Goal: Task Accomplishment & Management: Manage account settings

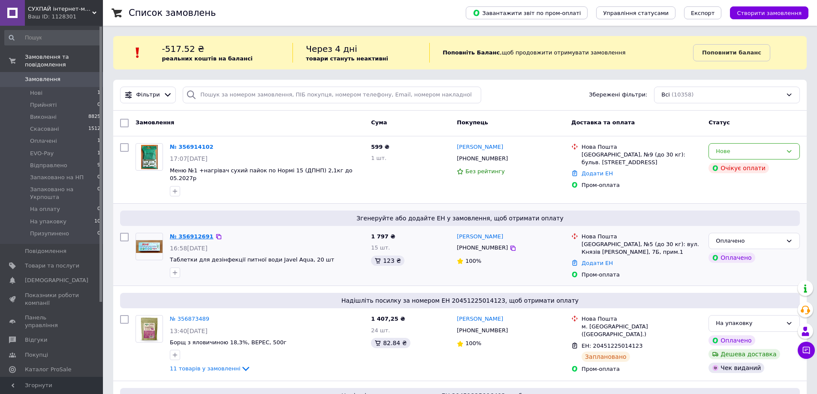
click at [190, 233] on link "№ 356912691" at bounding box center [192, 236] width 44 height 6
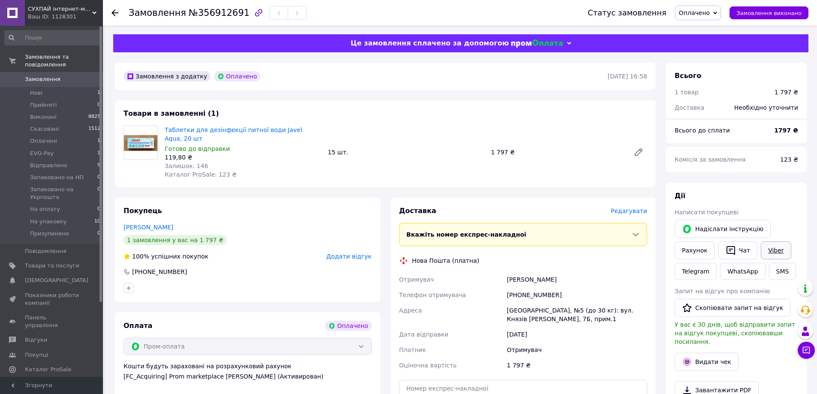
click at [770, 252] on link "Viber" at bounding box center [776, 250] width 30 height 18
click at [774, 250] on link "Viber" at bounding box center [776, 250] width 30 height 18
drag, startPoint x: 505, startPoint y: 299, endPoint x: 581, endPoint y: 312, distance: 76.5
click at [581, 312] on div "[GEOGRAPHIC_DATA], №5 (до 30 кг): вул. Князів [PERSON_NAME], 7Б, прим.1" at bounding box center [577, 315] width 144 height 24
copy div "[GEOGRAPHIC_DATA], №5 (до 30 кг): вул. Князів [PERSON_NAME], 7Б, прим.1"
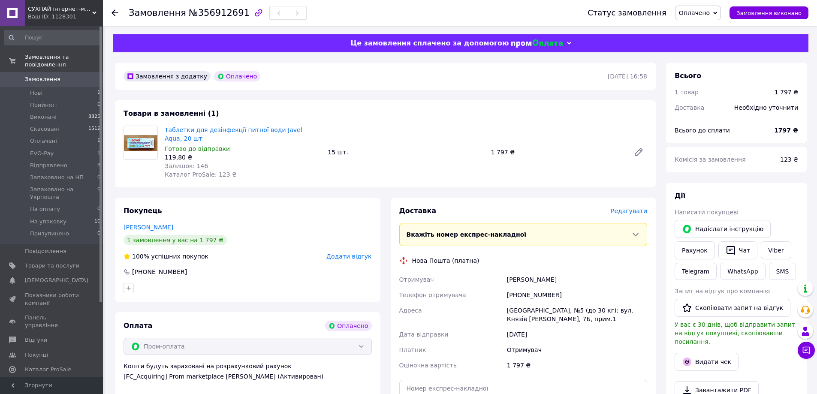
click at [700, 10] on span "Оплачено" at bounding box center [694, 12] width 31 height 7
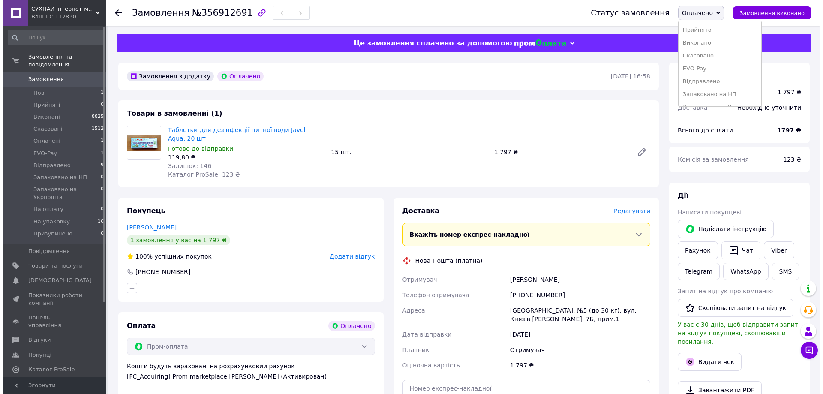
scroll to position [43, 0]
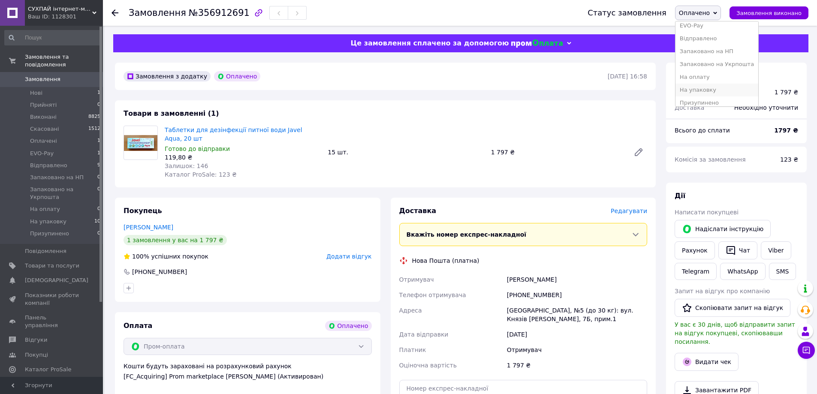
click at [725, 91] on li "На упаковку" at bounding box center [716, 90] width 83 height 13
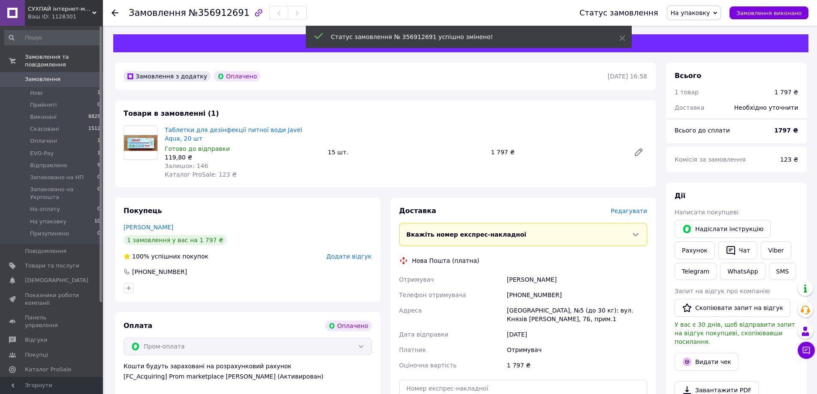
click at [626, 208] on span "Редагувати" at bounding box center [629, 211] width 36 height 7
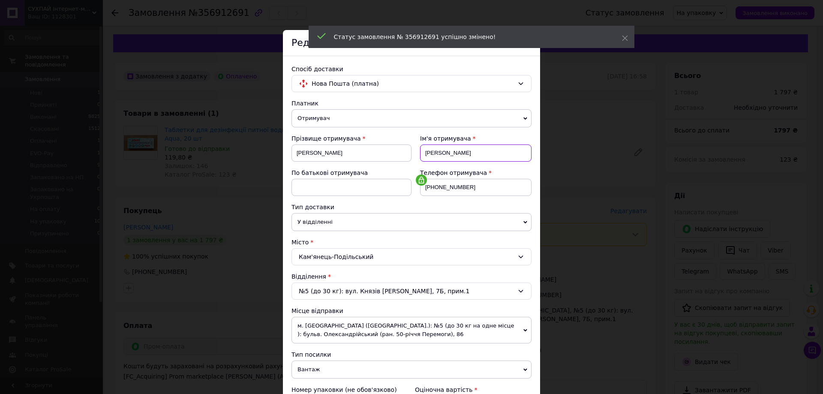
click at [433, 153] on input "Лисак" at bounding box center [475, 152] width 111 height 17
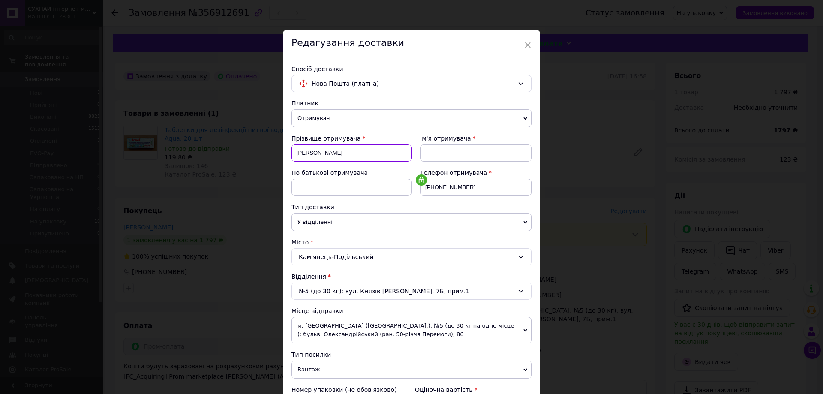
click at [294, 153] on input "Борис" at bounding box center [352, 152] width 120 height 17
paste input "Лисак"
drag, startPoint x: 311, startPoint y: 152, endPoint x: 353, endPoint y: 153, distance: 41.6
click at [353, 153] on input "ЛисакБорис" at bounding box center [352, 152] width 120 height 17
type input "Лисак"
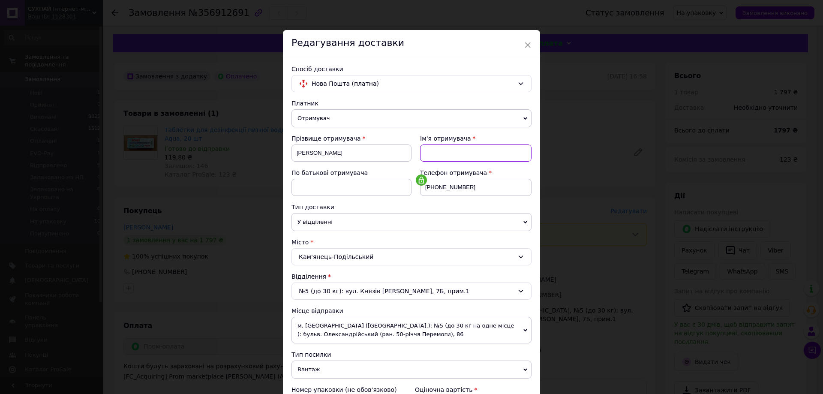
click at [434, 153] on input at bounding box center [475, 152] width 111 height 17
paste input "Борис"
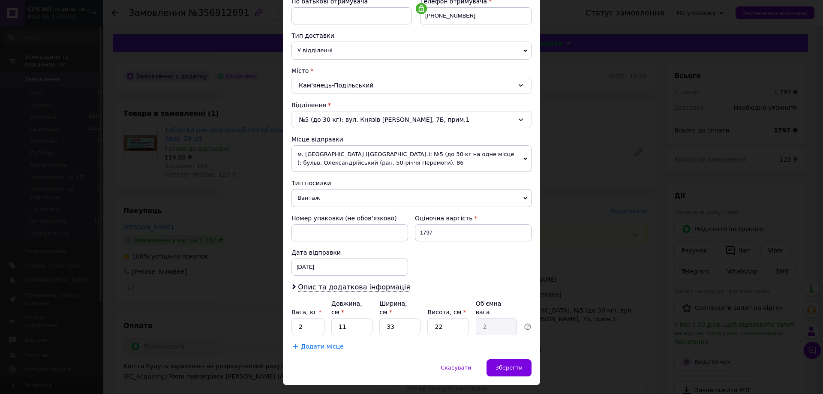
scroll to position [184, 0]
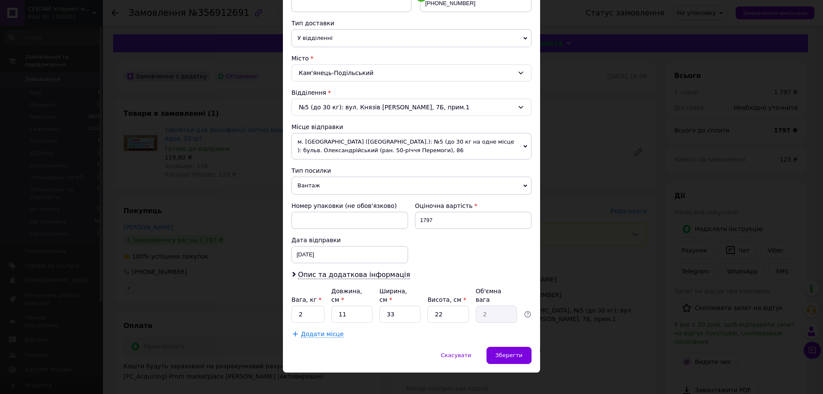
type input "Борис"
drag, startPoint x: 422, startPoint y: 220, endPoint x: 463, endPoint y: 220, distance: 40.3
click at [462, 220] on input "1797" at bounding box center [473, 220] width 117 height 17
type input "1800"
click at [430, 241] on div "Номер упаковки (не обов'язково) Оціночна вартість 1800 Дата відправки 12.08.202…" at bounding box center [411, 232] width 247 height 69
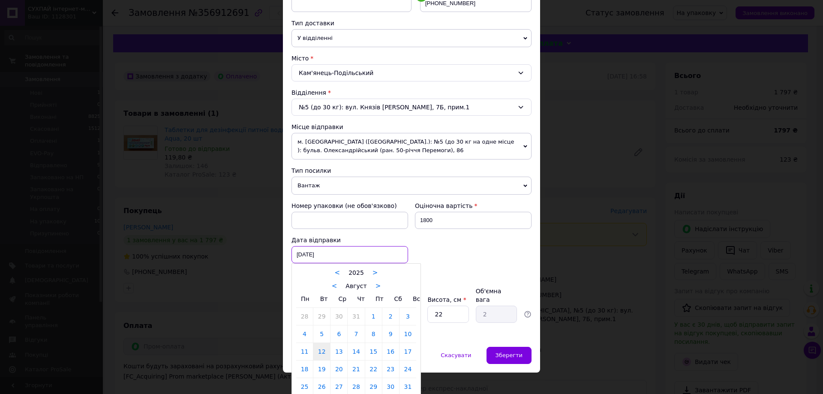
click at [319, 256] on div "12.08.2025 < 2025 > < Август > Пн Вт Ср Чт Пт Сб Вс 28 29 30 31 1 2 3 4 5 6 7 8…" at bounding box center [350, 254] width 117 height 17
drag, startPoint x: 335, startPoint y: 352, endPoint x: 307, endPoint y: 321, distance: 41.6
click at [335, 351] on link "13" at bounding box center [339, 351] width 17 height 17
type input "13.08.2025"
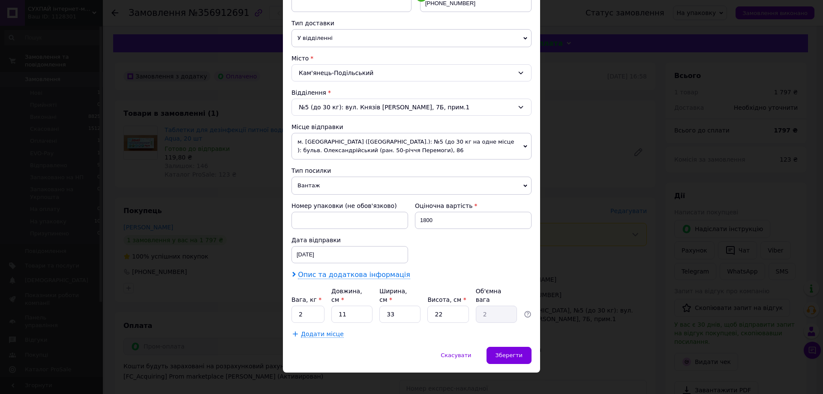
click at [292, 274] on icon at bounding box center [294, 274] width 5 height 5
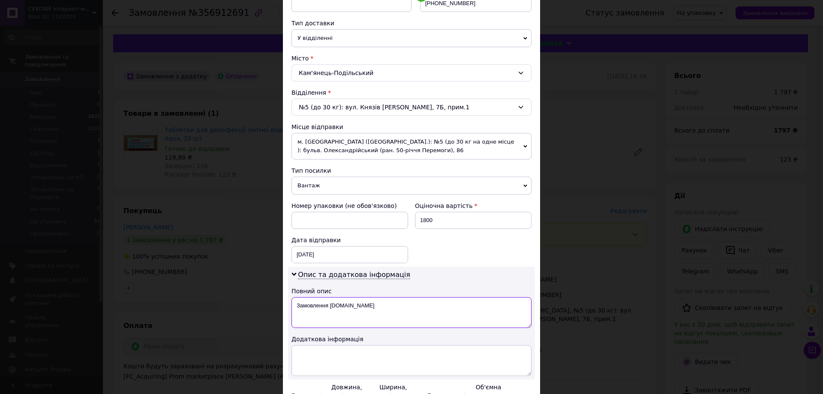
drag, startPoint x: 304, startPoint y: 308, endPoint x: 297, endPoint y: 308, distance: 6.9
click at [297, 308] on textarea "Замовлення Prom.ua" at bounding box center [412, 312] width 240 height 31
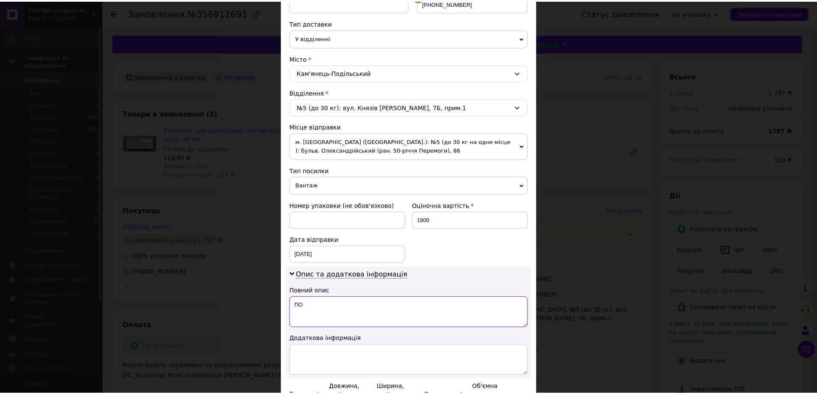
scroll to position [280, 0]
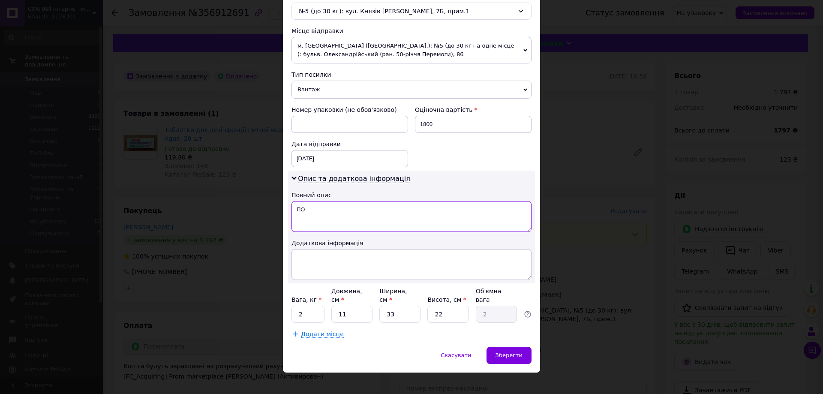
type textarea "ПО"
drag, startPoint x: 296, startPoint y: 307, endPoint x: 303, endPoint y: 307, distance: 6.9
click at [303, 307] on input "2" at bounding box center [308, 314] width 33 height 17
type input "1"
type input "2"
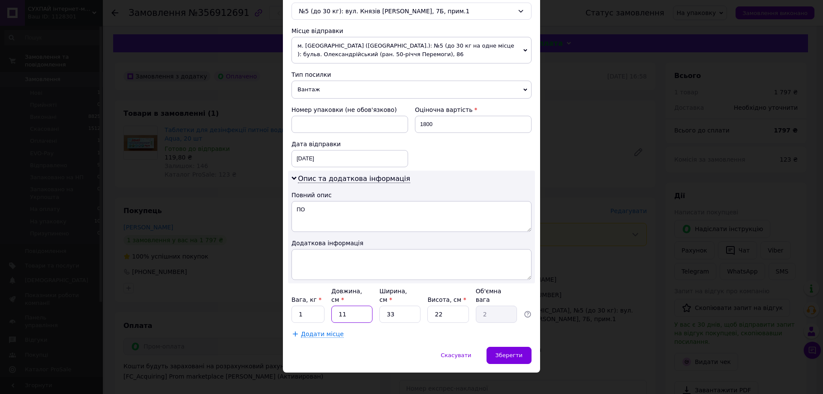
type input "0.36"
type input "27"
type input "4.9"
type input "27"
type input "1"
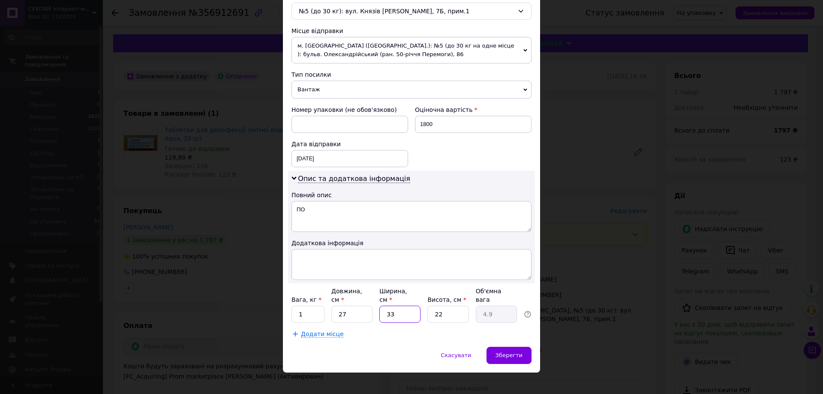
type input "0.15"
type input "14"
type input "2.08"
type input "14"
type input "9"
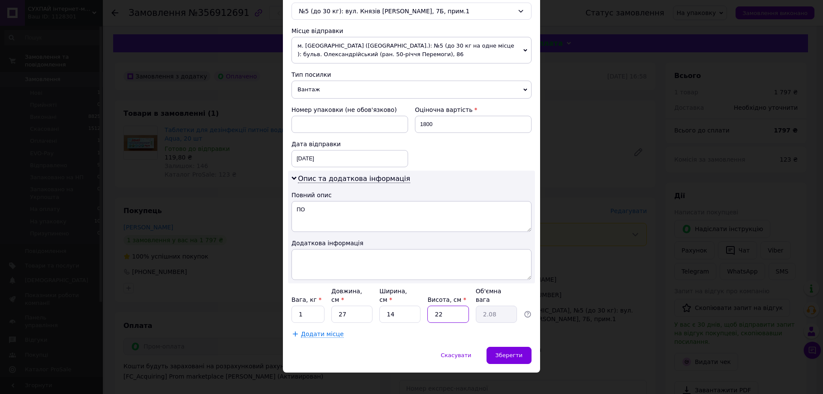
type input "0.85"
type input "9"
click at [350, 309] on input "27" at bounding box center [351, 314] width 41 height 17
type input "2"
type input "0.1"
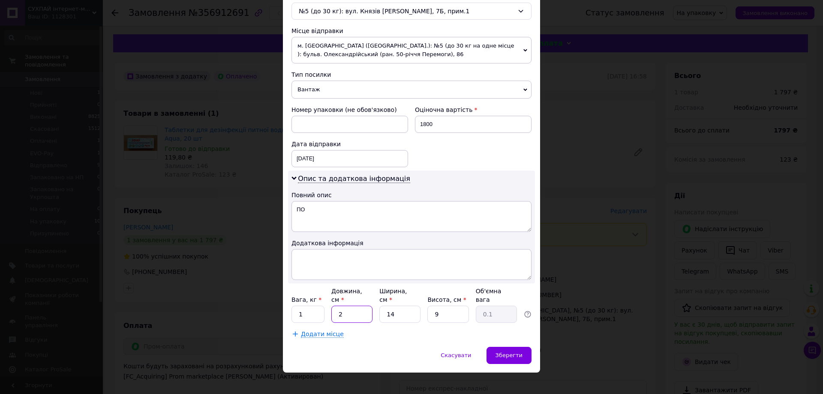
type input "24"
type input "0.76"
type input "24"
type input "1"
type input "0.1"
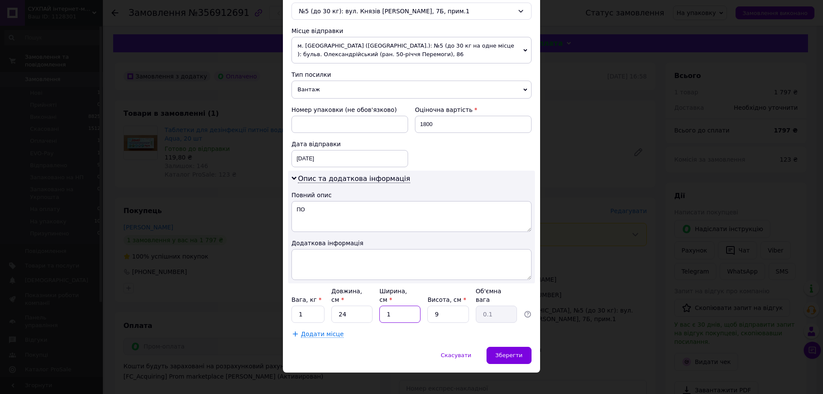
type input "17"
type input "0.92"
type input "17"
click at [501, 352] on span "Зберегти" at bounding box center [509, 355] width 27 height 6
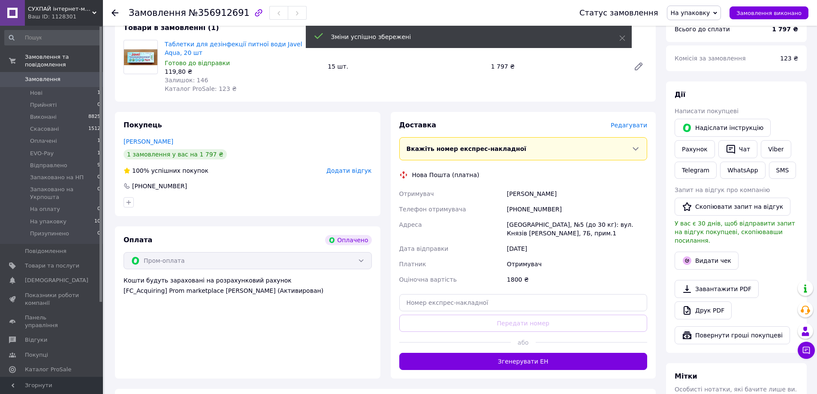
scroll to position [129, 0]
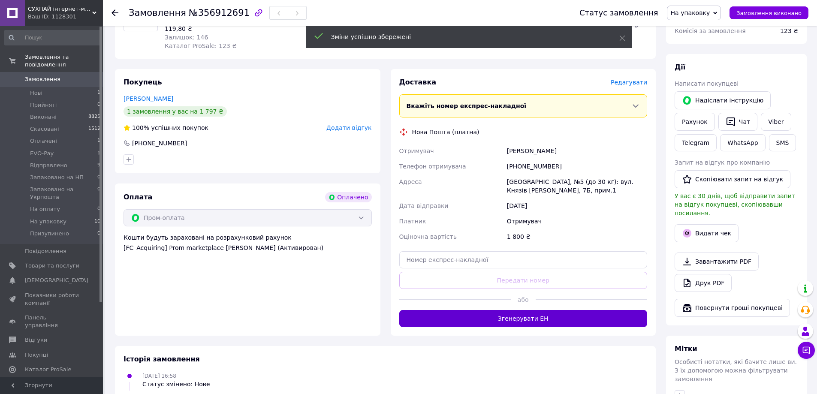
click at [527, 316] on button "Згенерувати ЕН" at bounding box center [523, 318] width 248 height 17
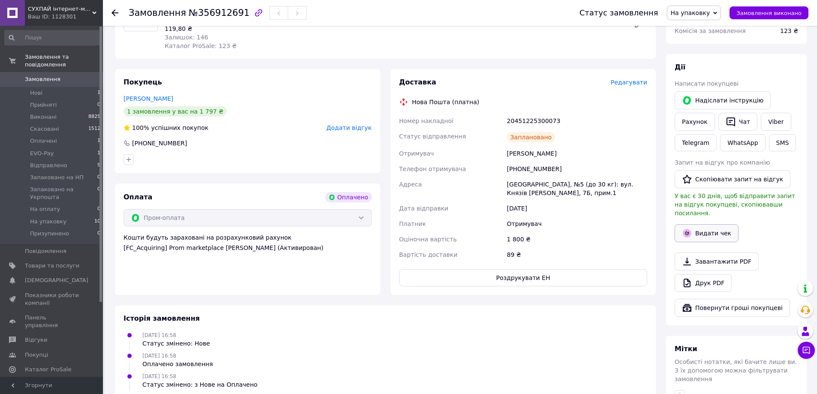
click at [716, 224] on button "Видати чек" at bounding box center [706, 233] width 64 height 18
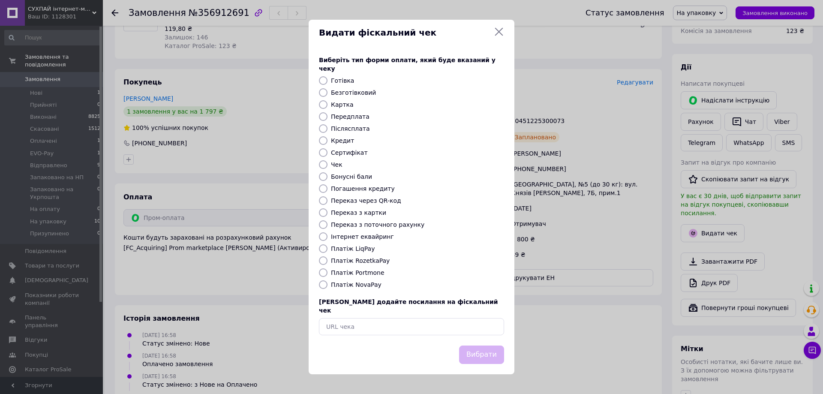
click at [371, 259] on label "Платіж RozetkaPay" at bounding box center [360, 260] width 59 height 7
click at [328, 259] on input "Платіж RozetkaPay" at bounding box center [323, 260] width 9 height 9
radio input "true"
click at [484, 346] on button "Вибрати" at bounding box center [481, 355] width 45 height 18
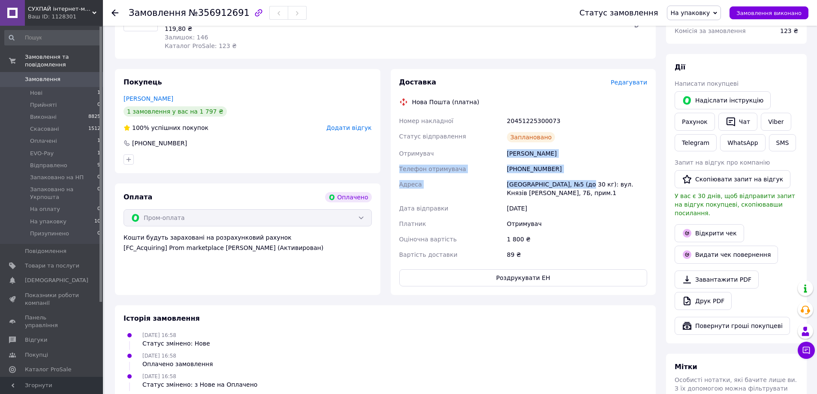
drag, startPoint x: 506, startPoint y: 145, endPoint x: 586, endPoint y: 176, distance: 85.1
click at [586, 176] on div "Номер накладної 20451225300073 Статус відправлення Заплановано Отримувач Лисак …" at bounding box center [523, 187] width 252 height 149
copy div "Лисак Борис Телефон отримувача +380680037973 Адреса Кам'янець-Подільський, №5"
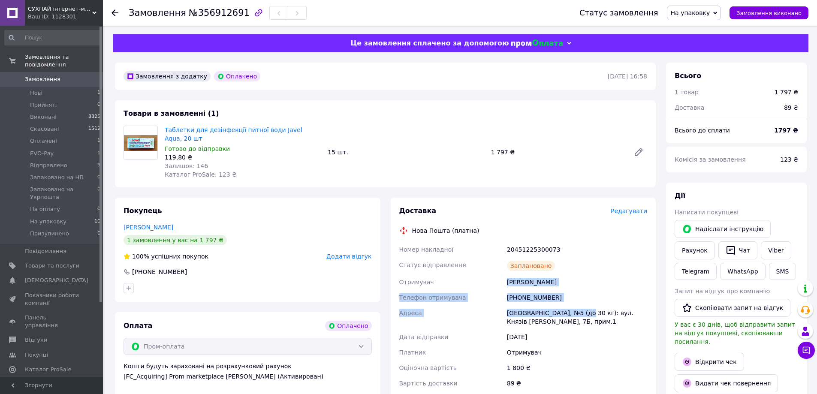
click at [41, 75] on span "Замовлення" at bounding box center [43, 79] width 36 height 8
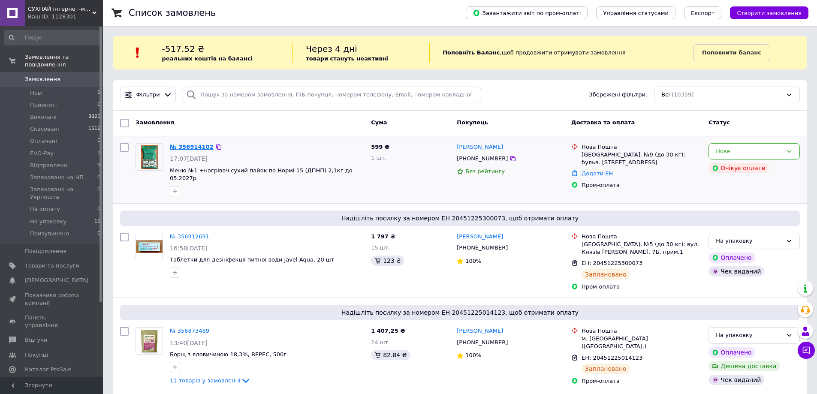
click at [189, 147] on link "№ 356914102" at bounding box center [192, 147] width 44 height 6
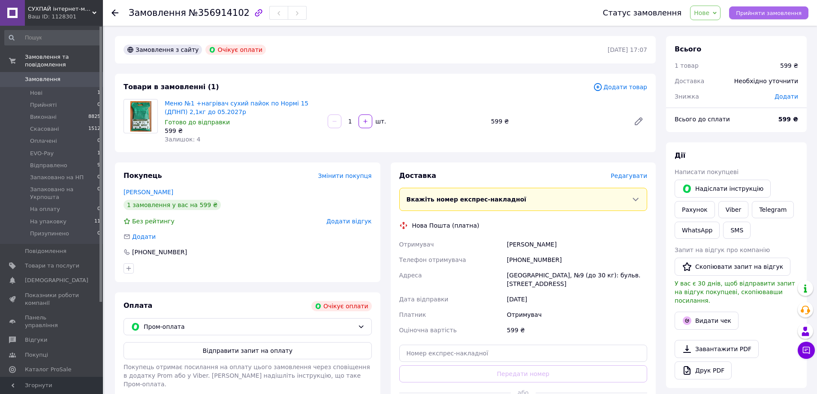
click at [757, 14] on span "Прийняти замовлення" at bounding box center [769, 13] width 66 height 6
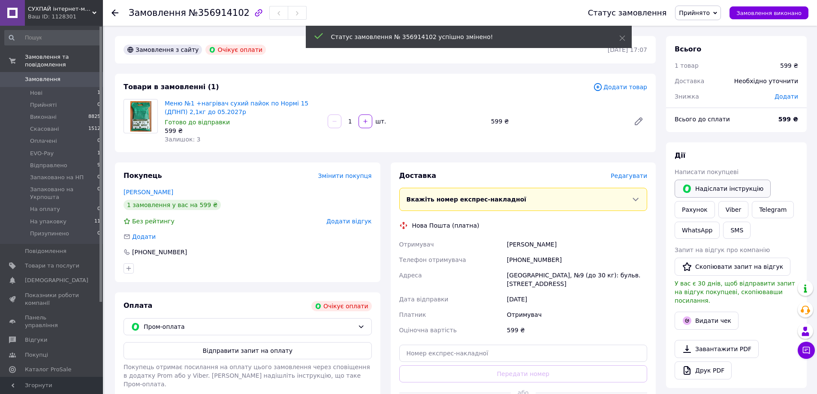
click at [734, 194] on button "Надіслати інструкцію" at bounding box center [722, 189] width 96 height 18
click at [731, 209] on link "Viber" at bounding box center [733, 209] width 30 height 17
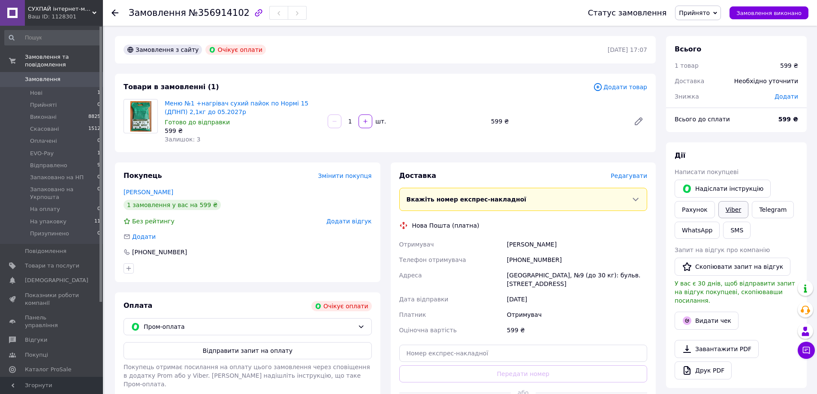
click at [730, 210] on link "Viber" at bounding box center [733, 209] width 30 height 17
drag, startPoint x: 518, startPoint y: 281, endPoint x: 528, endPoint y: 287, distance: 11.0
click at [528, 287] on div "[GEOGRAPHIC_DATA], №9 (до 30 кг): бульв. [STREET_ADDRESS]" at bounding box center [577, 280] width 144 height 24
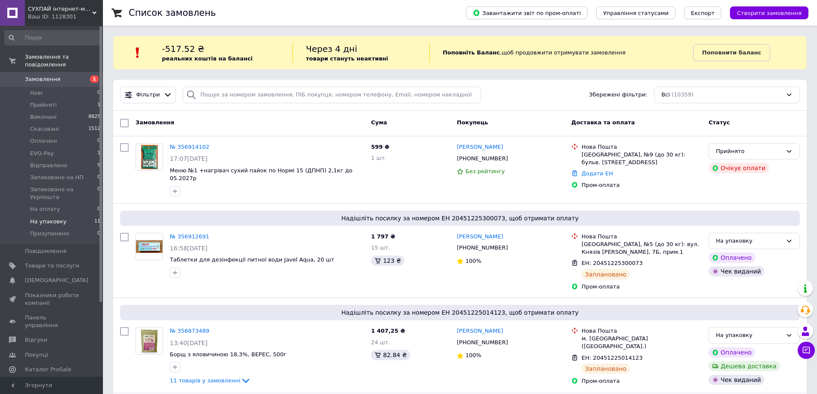
click at [60, 218] on span "На упаковку" at bounding box center [48, 222] width 36 height 8
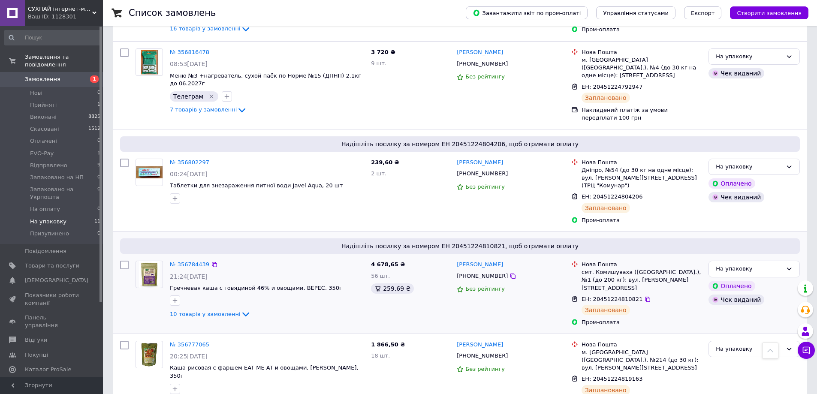
scroll to position [710, 0]
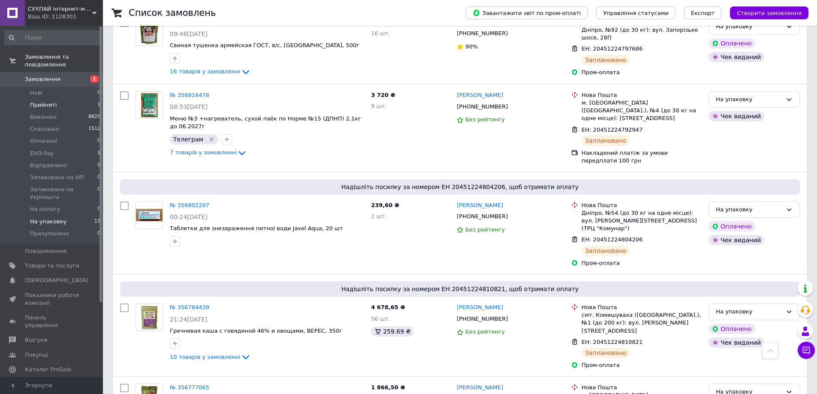
click at [42, 101] on span "Прийняті" at bounding box center [43, 105] width 27 height 8
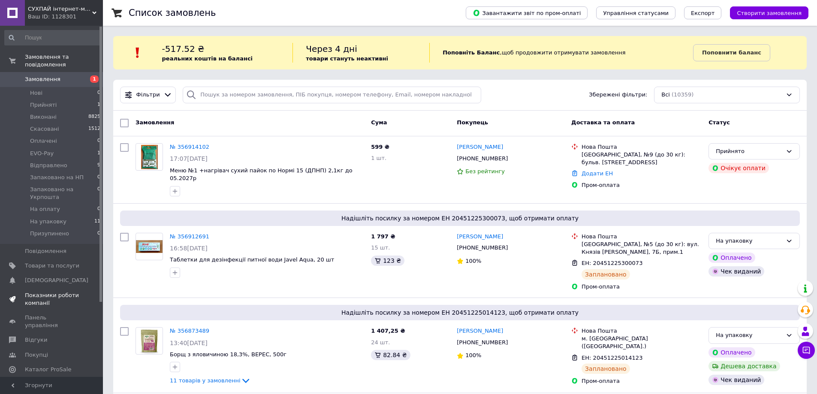
click at [39, 292] on span "Показники роботи компанії" at bounding box center [52, 299] width 54 height 15
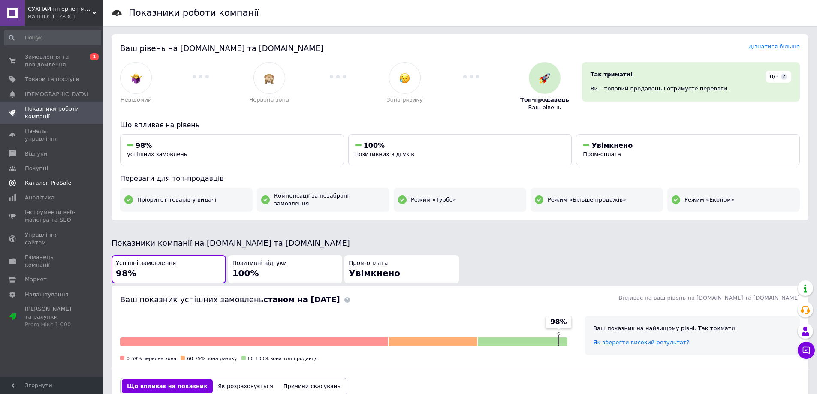
click at [43, 179] on span "Каталог ProSale" at bounding box center [48, 183] width 46 height 8
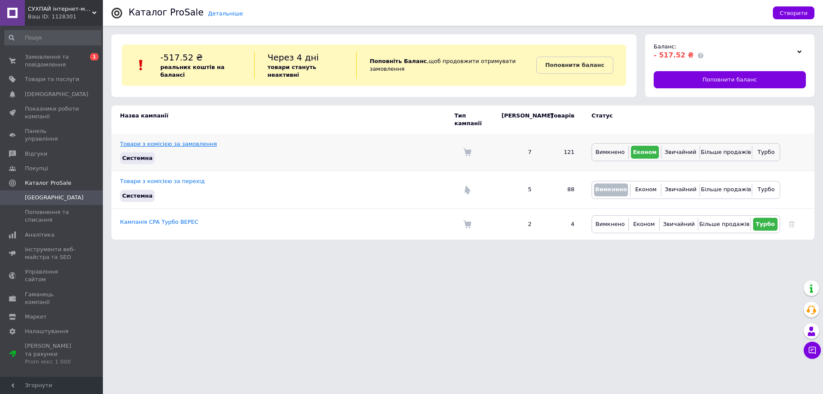
click at [178, 141] on link "Товари з комісією за замовлення" at bounding box center [168, 144] width 97 height 6
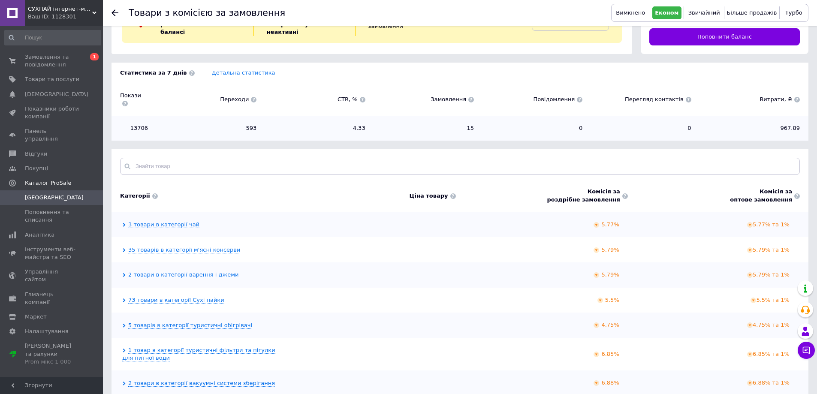
scroll to position [48, 0]
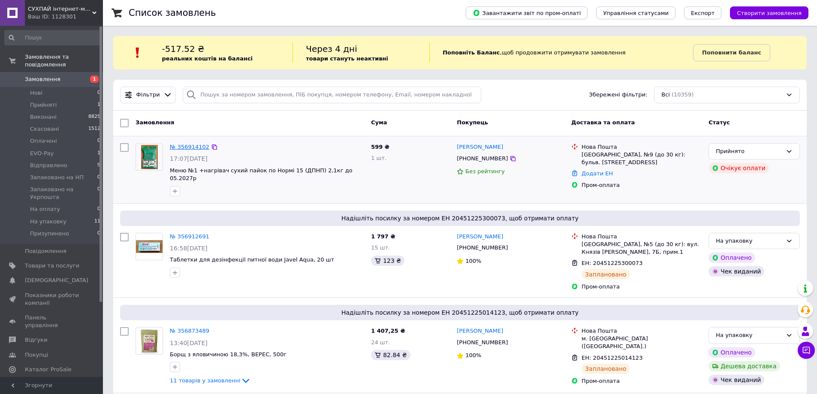
click at [180, 148] on link "№ 356914102" at bounding box center [189, 147] width 39 height 6
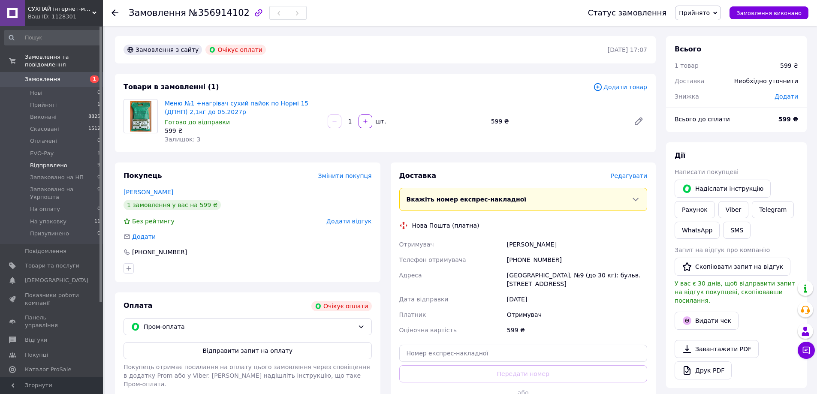
click at [53, 162] on span "Відправлено" at bounding box center [48, 166] width 37 height 8
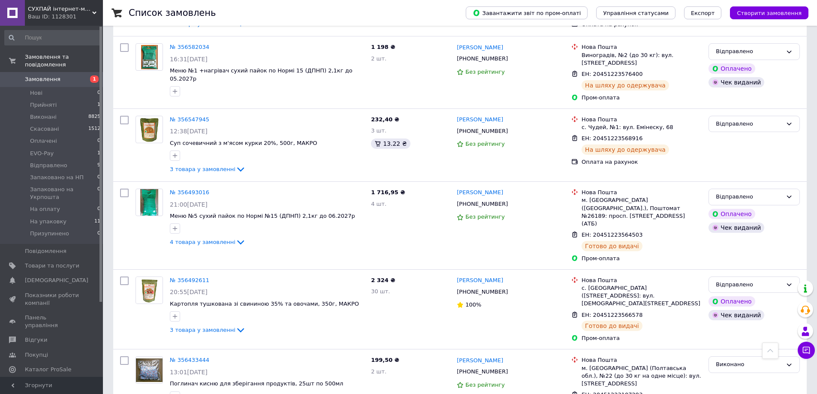
scroll to position [1250, 0]
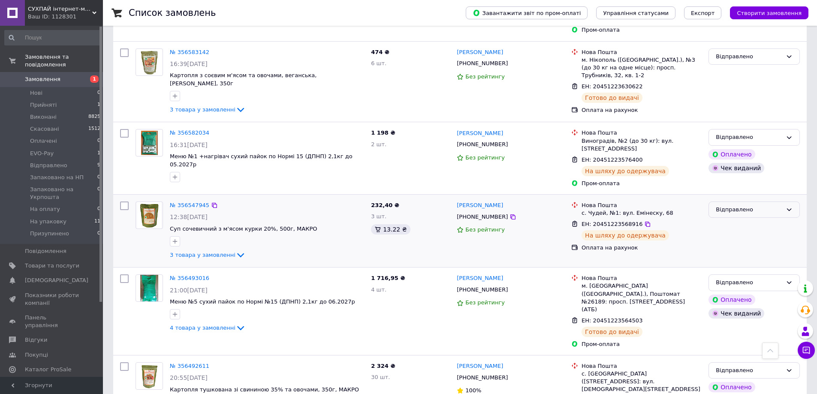
click at [728, 205] on div "Відправлено" at bounding box center [749, 209] width 66 height 9
click at [734, 235] on li "Виконано" at bounding box center [754, 243] width 90 height 16
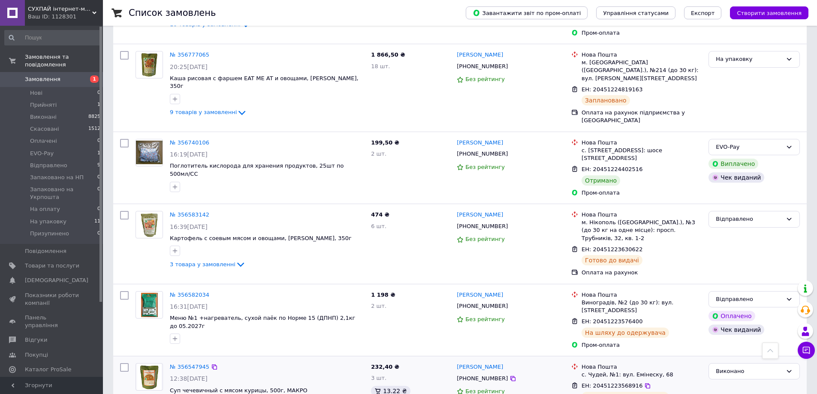
scroll to position [1037, 0]
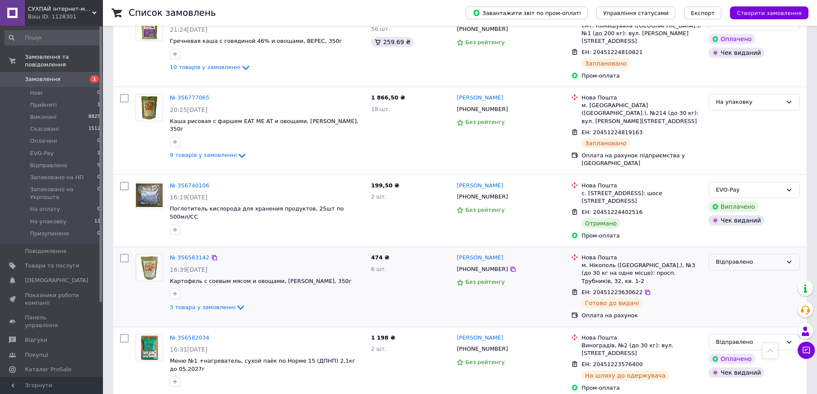
click at [749, 258] on div "Відправлено" at bounding box center [749, 262] width 66 height 9
click at [738, 288] on li "Виконано" at bounding box center [754, 296] width 90 height 16
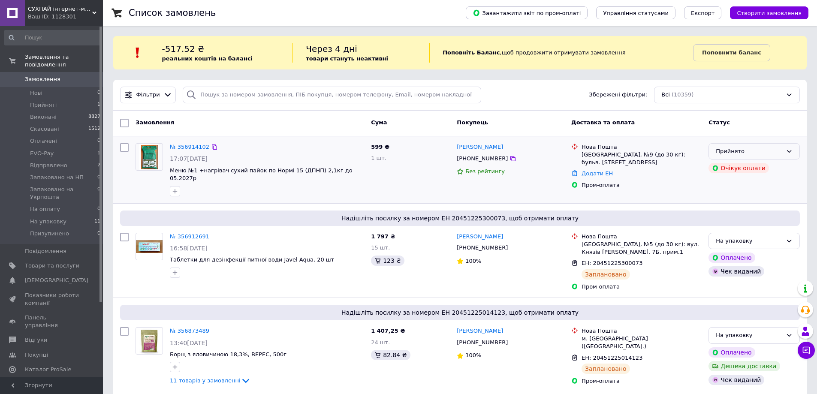
click at [771, 152] on div "Прийнято" at bounding box center [749, 151] width 66 height 9
click at [758, 193] on li "На оплату" at bounding box center [754, 193] width 90 height 16
